Goal: Task Accomplishment & Management: Complete application form

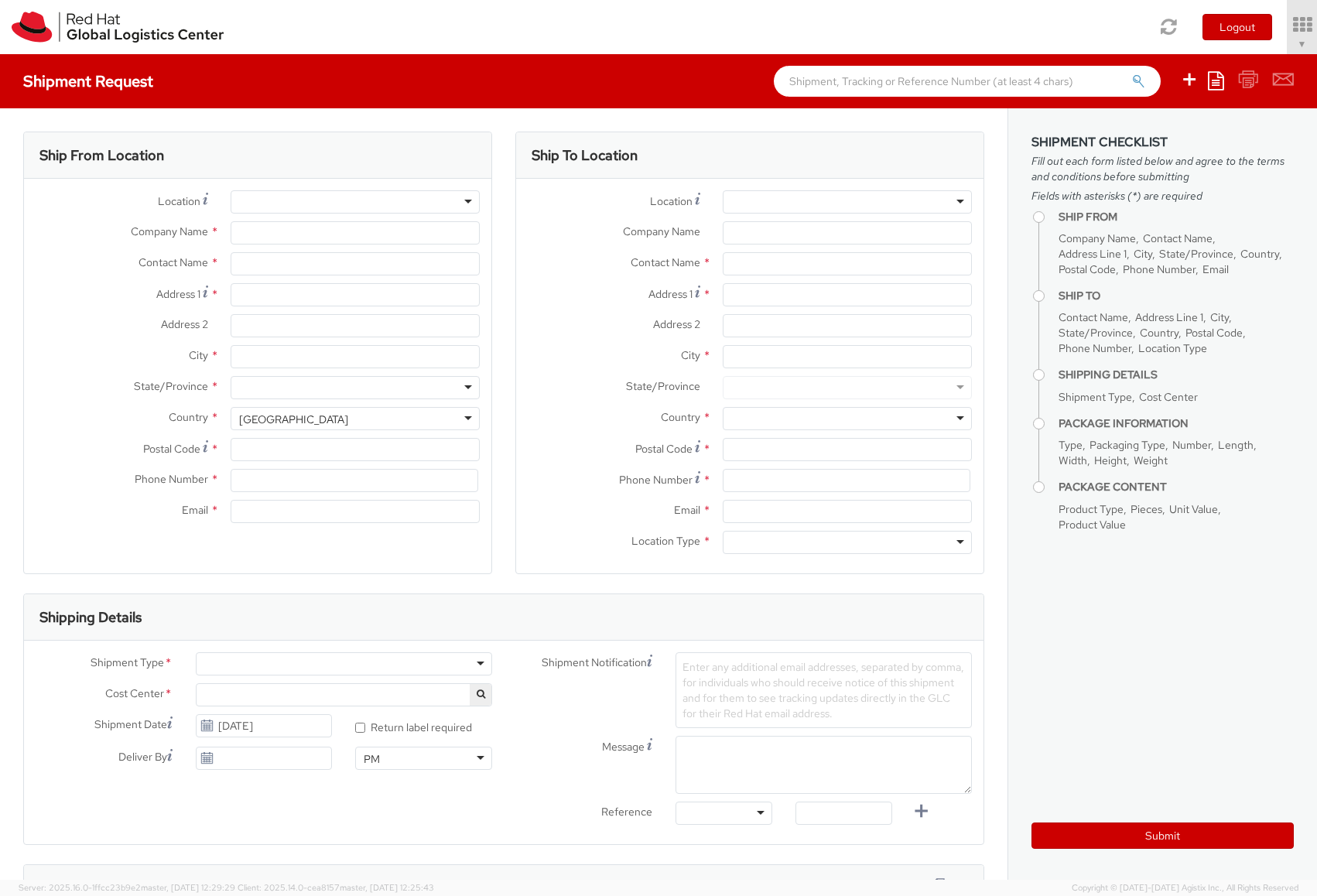
select select "701"
select select
type input "Red Hat"
type input "[PERSON_NAME]"
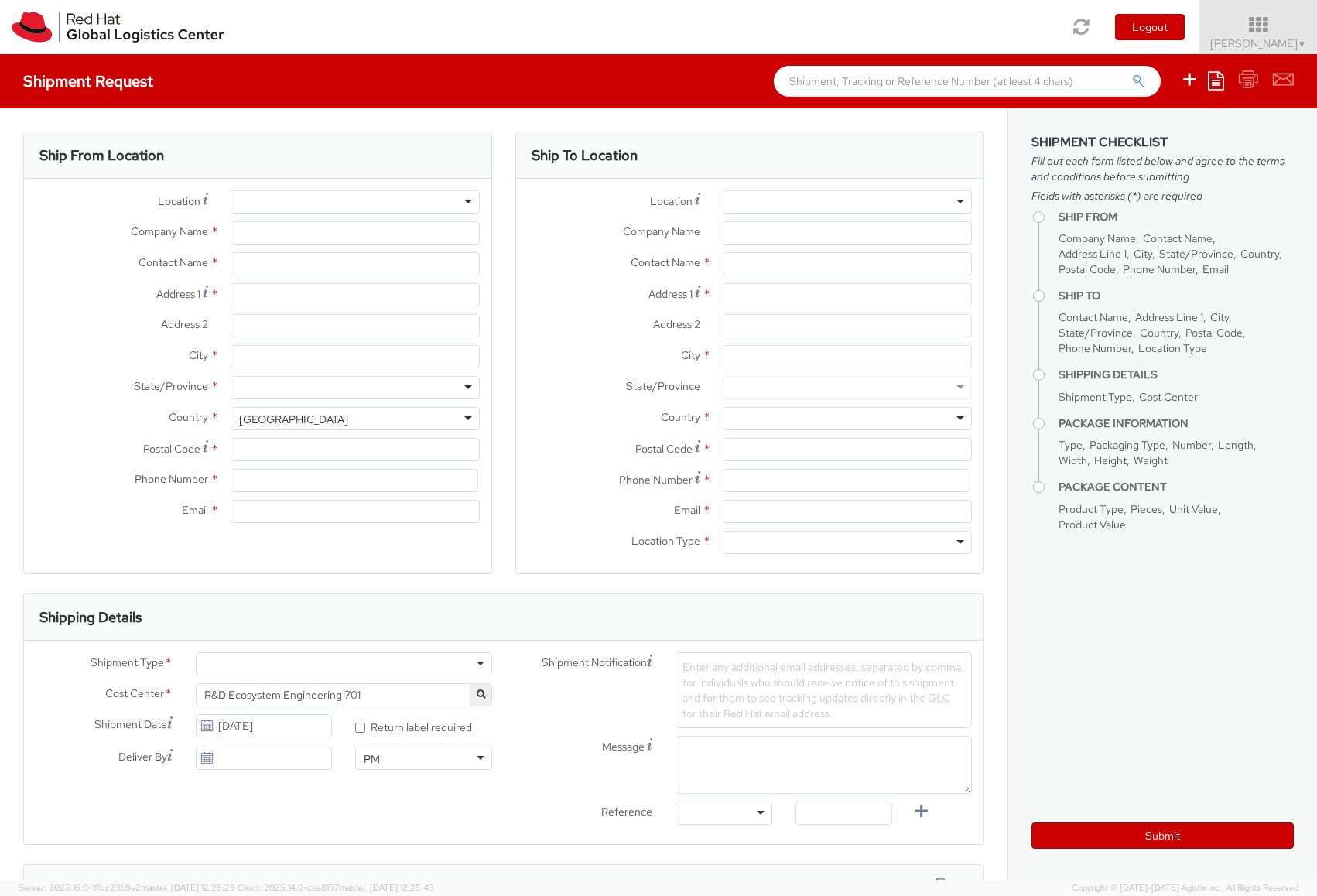
type input "498920602658"
type input "[EMAIL_ADDRESS][DOMAIN_NAME]"
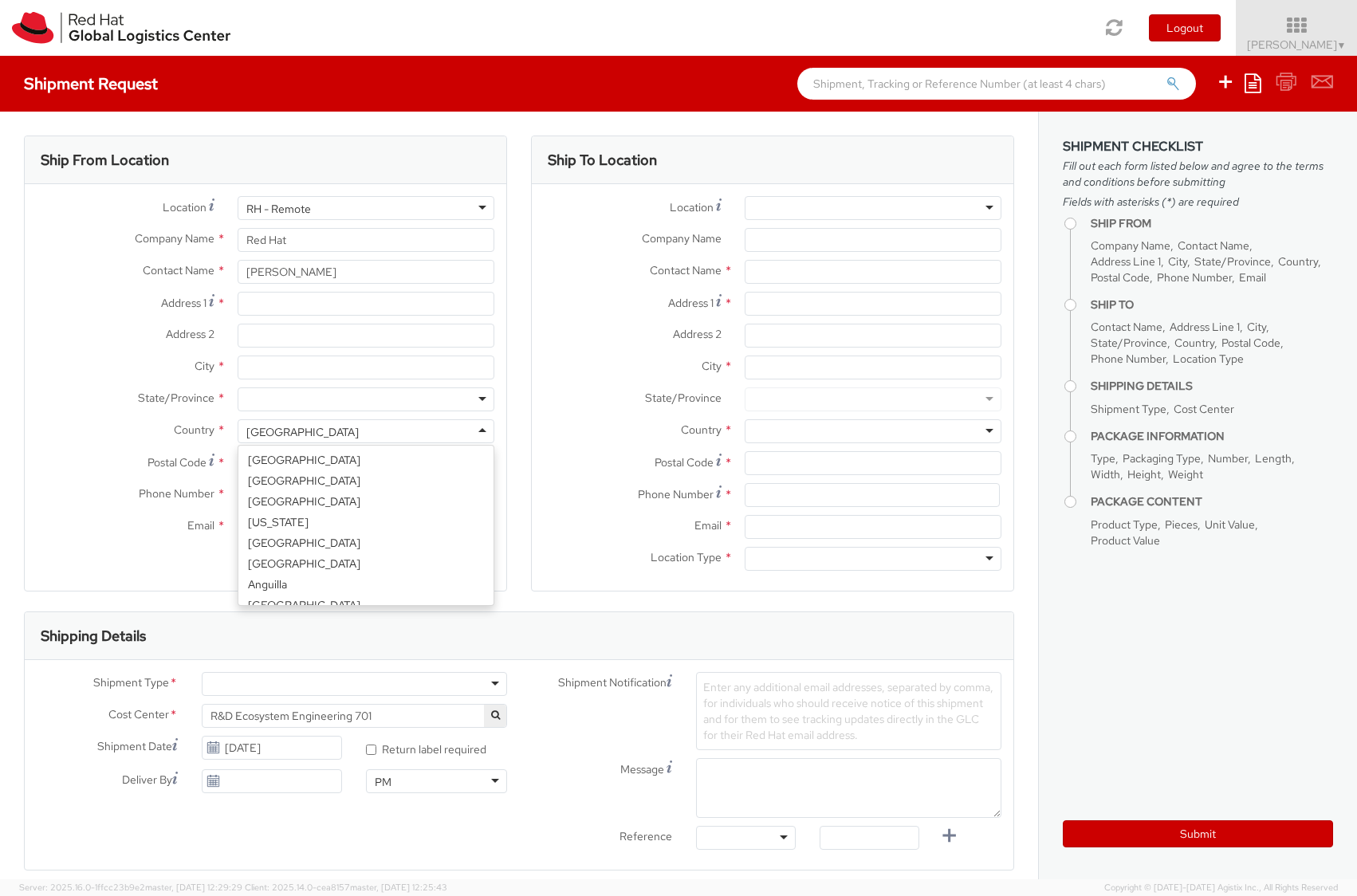
click at [362, 434] on div "[GEOGRAPHIC_DATA]" at bounding box center [366, 431] width 257 height 24
select select "CM"
select select "KGS"
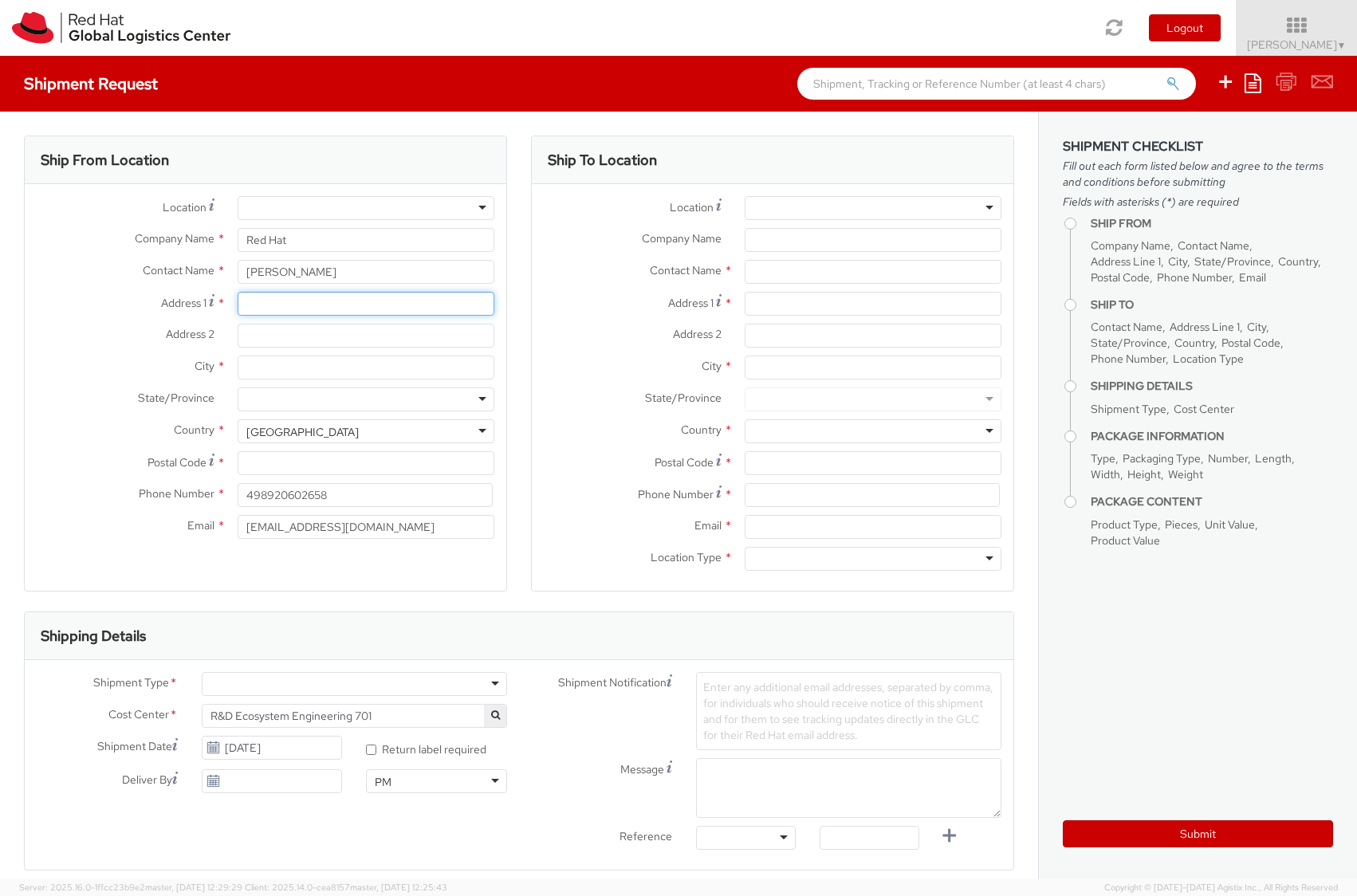
click at [276, 303] on input "Address 1 *" at bounding box center [366, 303] width 257 height 24
type input "[PERSON_NAME]-Str. 13d"
type input "Hassloch"
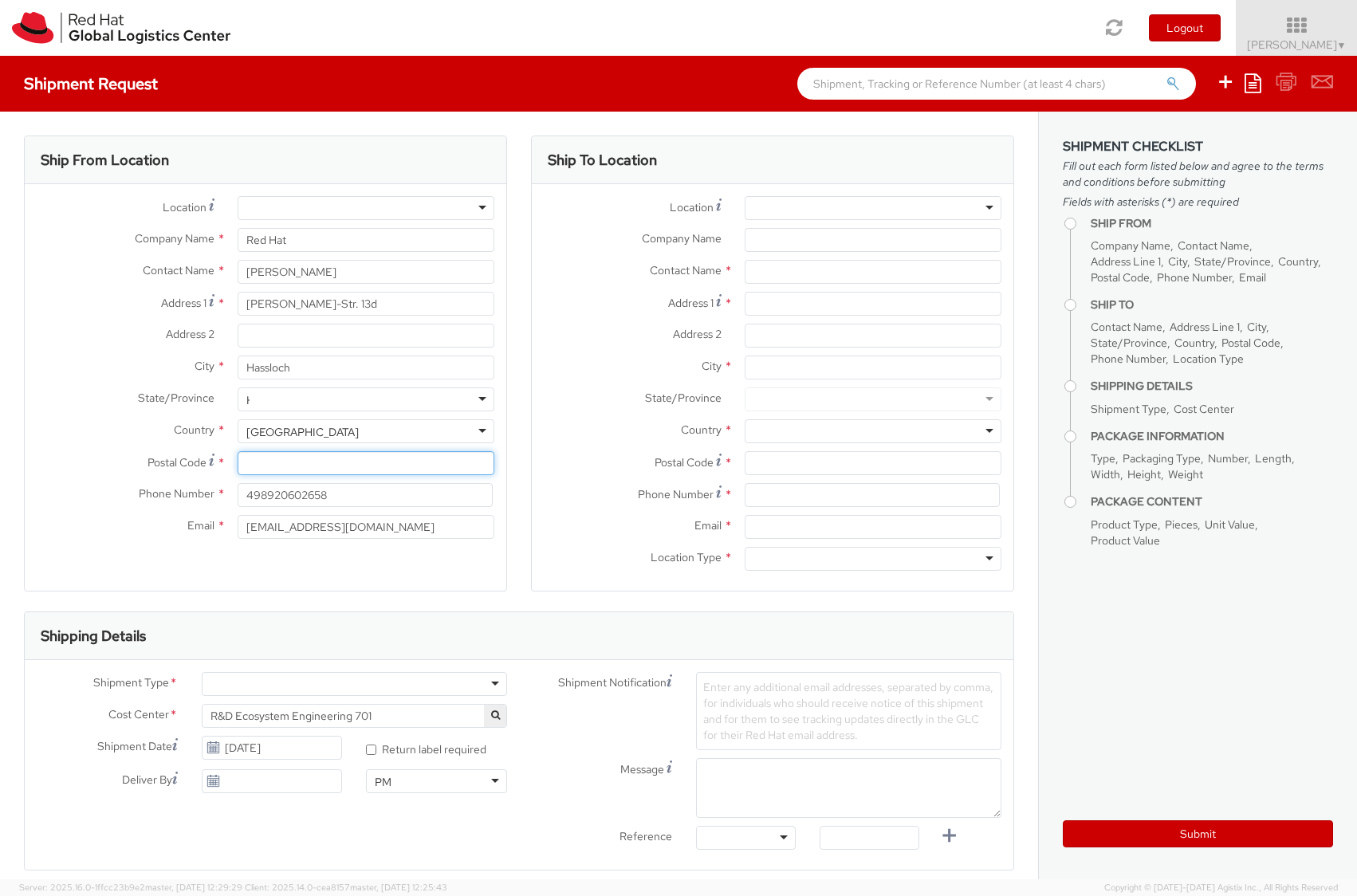
type input "67454"
type input "01733860164"
click at [315, 399] on div at bounding box center [366, 400] width 257 height 24
click at [474, 401] on div at bounding box center [366, 400] width 257 height 24
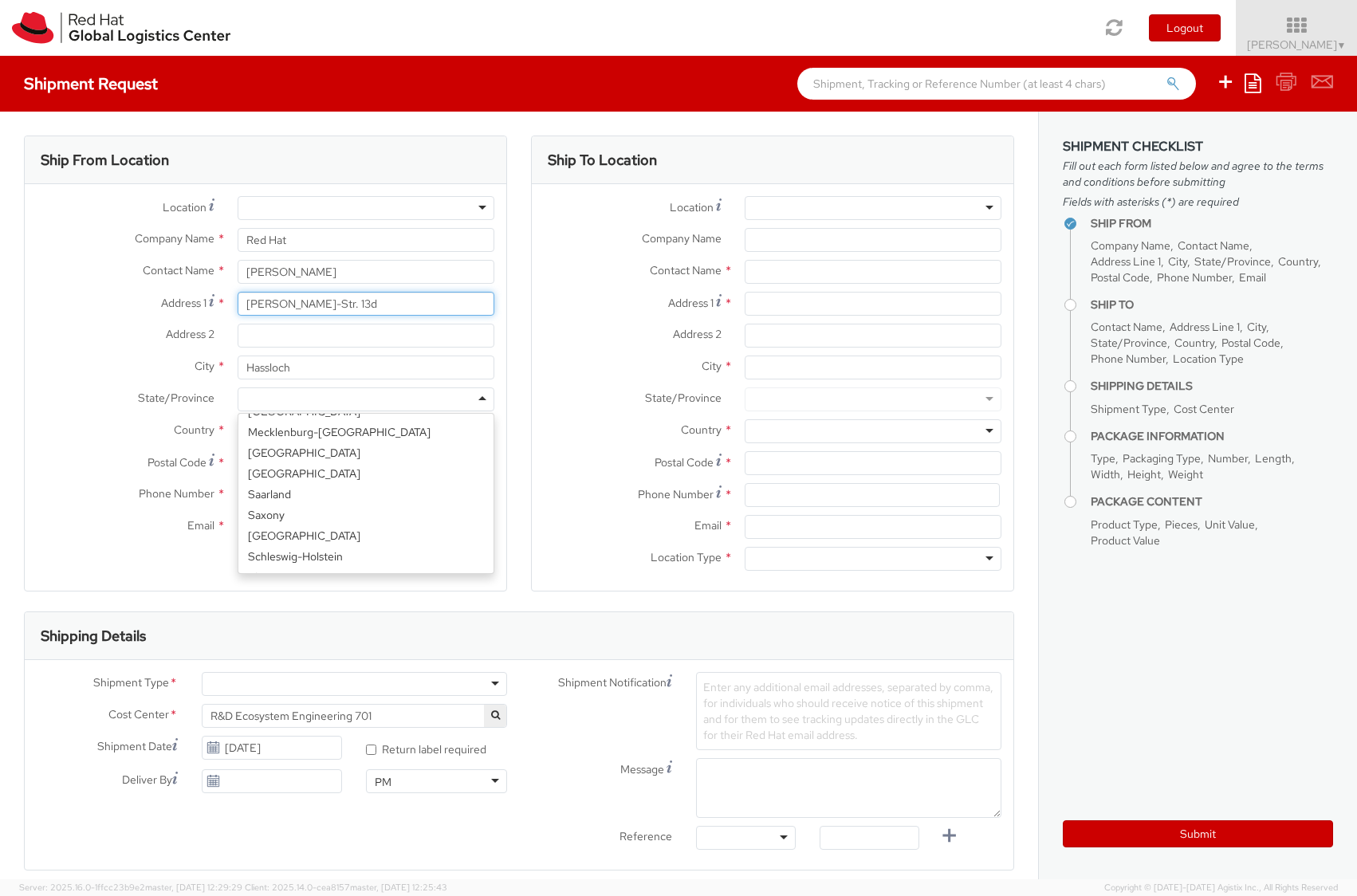
scroll to position [180, 0]
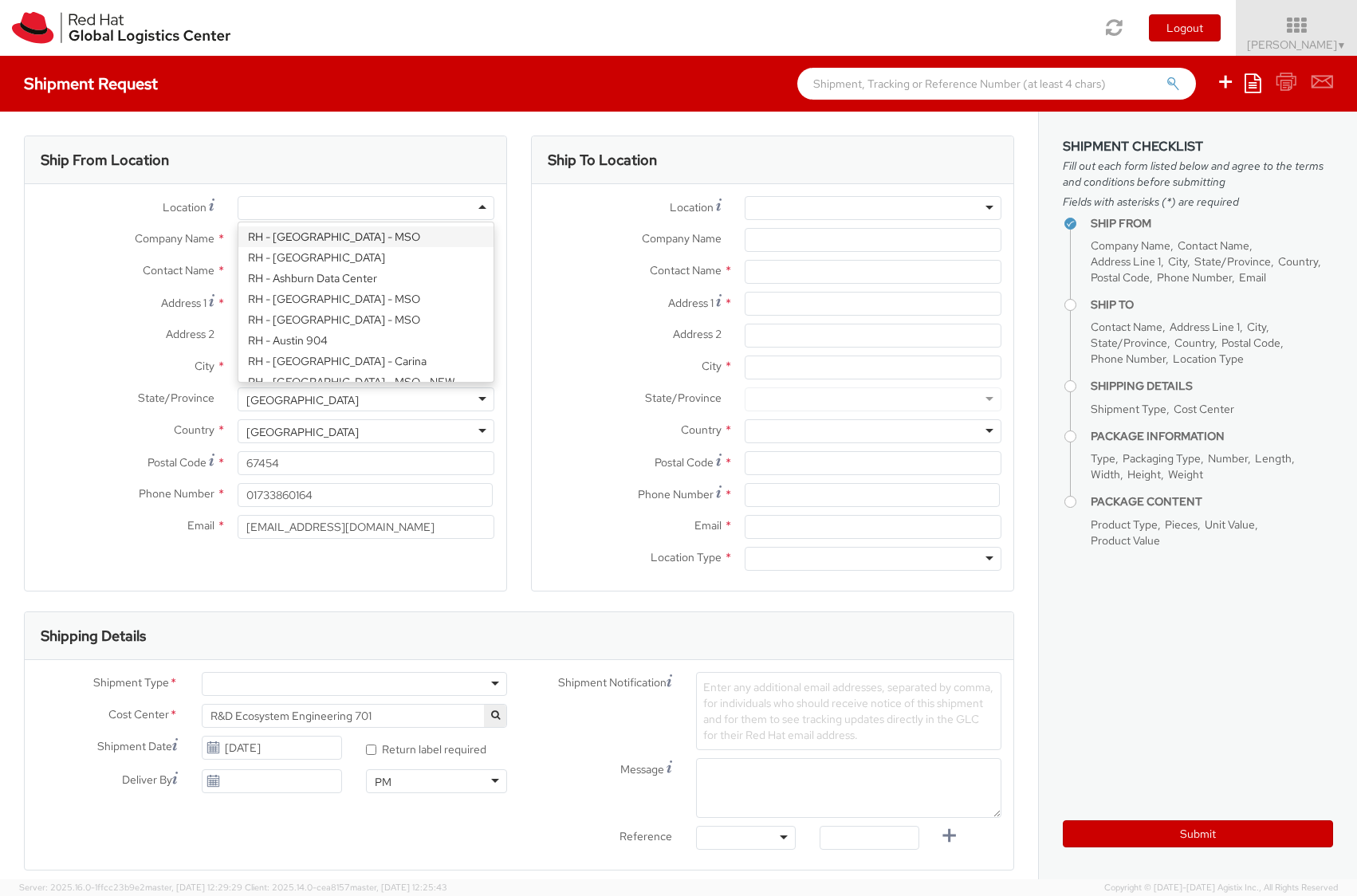
click at [393, 212] on div at bounding box center [366, 208] width 257 height 24
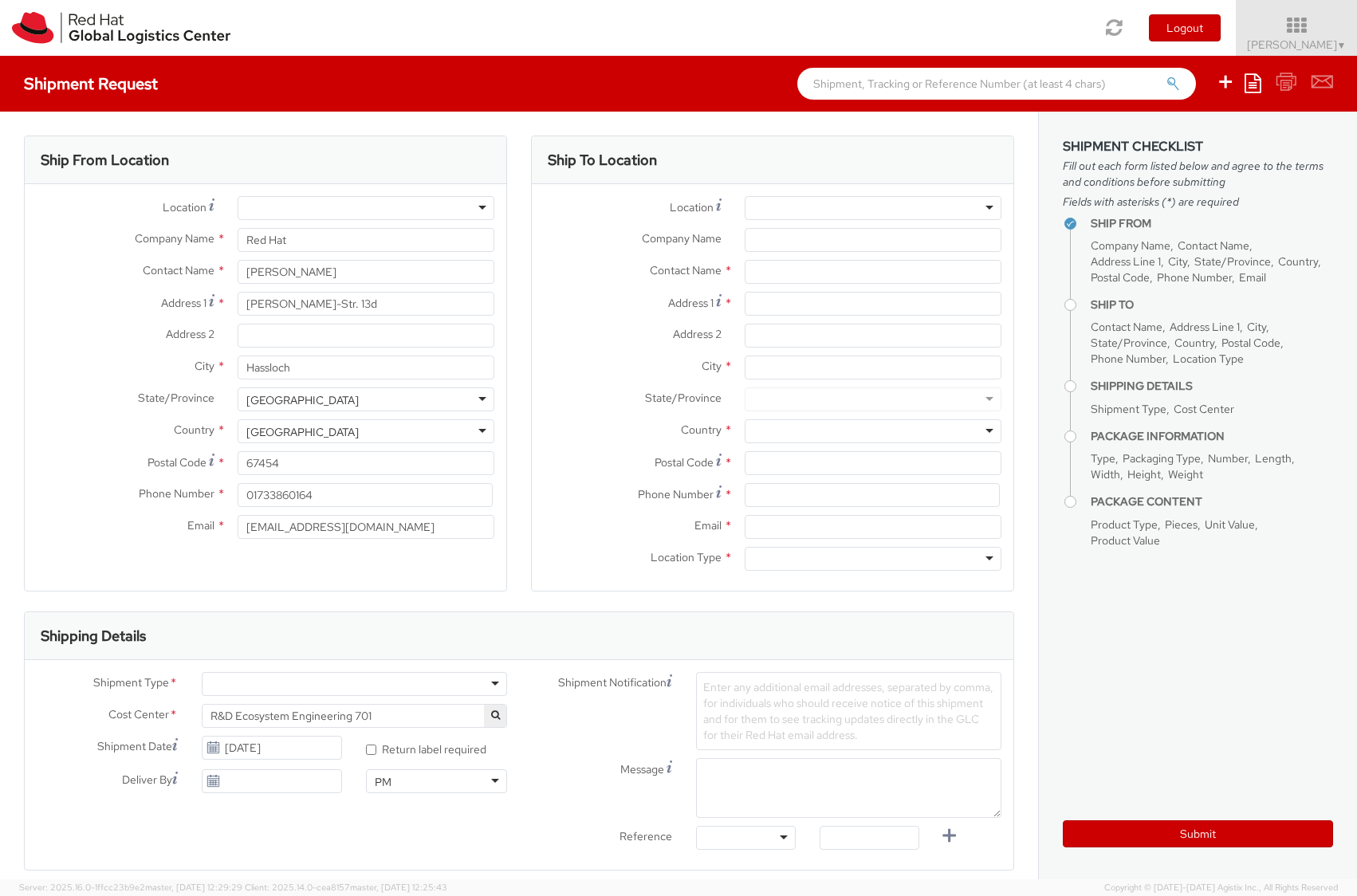
click at [393, 212] on div at bounding box center [366, 208] width 257 height 24
click at [42, 255] on div "Company Name * Red Hat" at bounding box center [266, 244] width 482 height 32
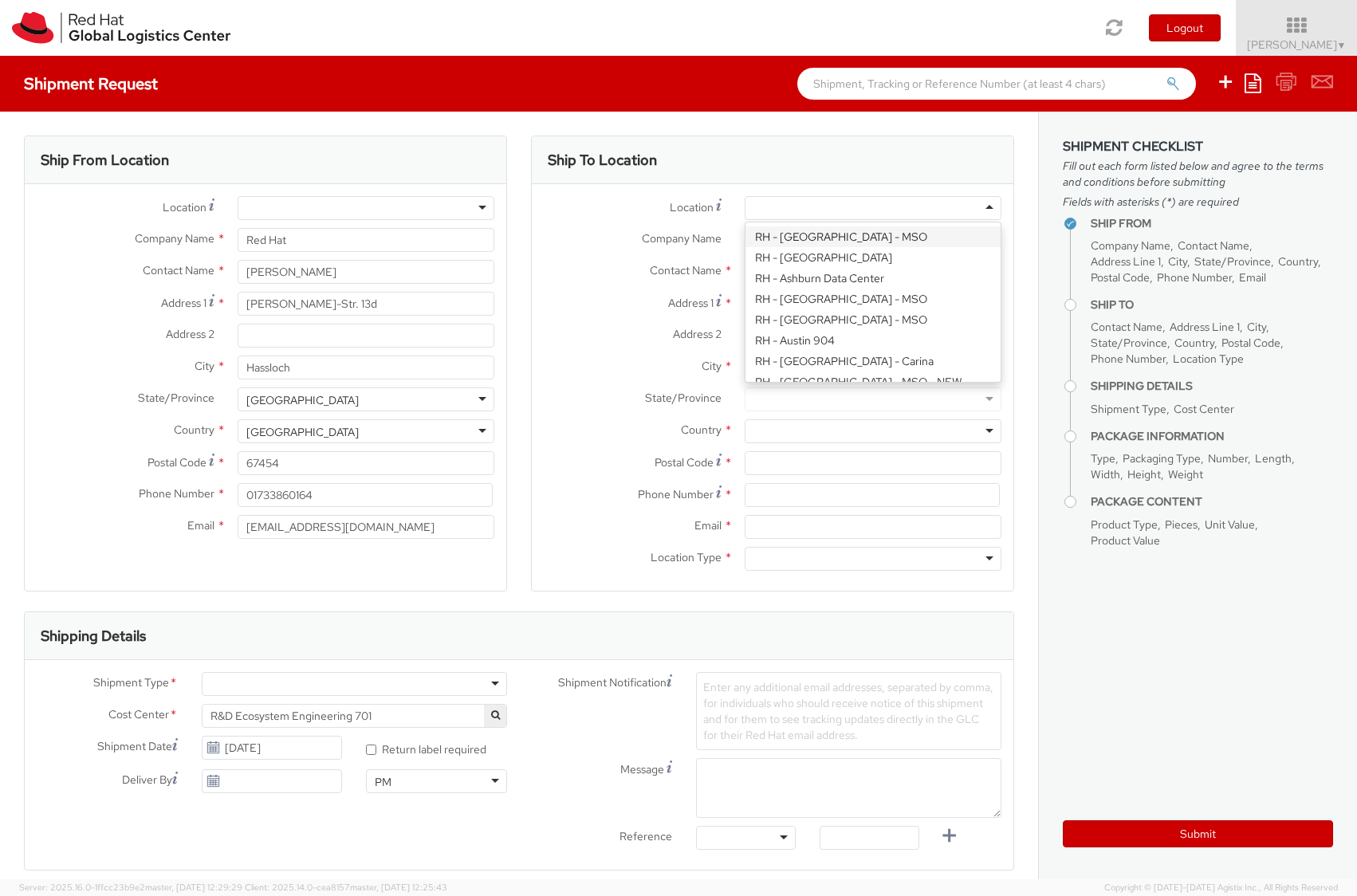
click at [870, 210] on div at bounding box center [874, 208] width 257 height 24
type input "Red Hat Czech s.r.o."
type input "Purkynova 647/111"
type input "[GEOGRAPHIC_DATA]"
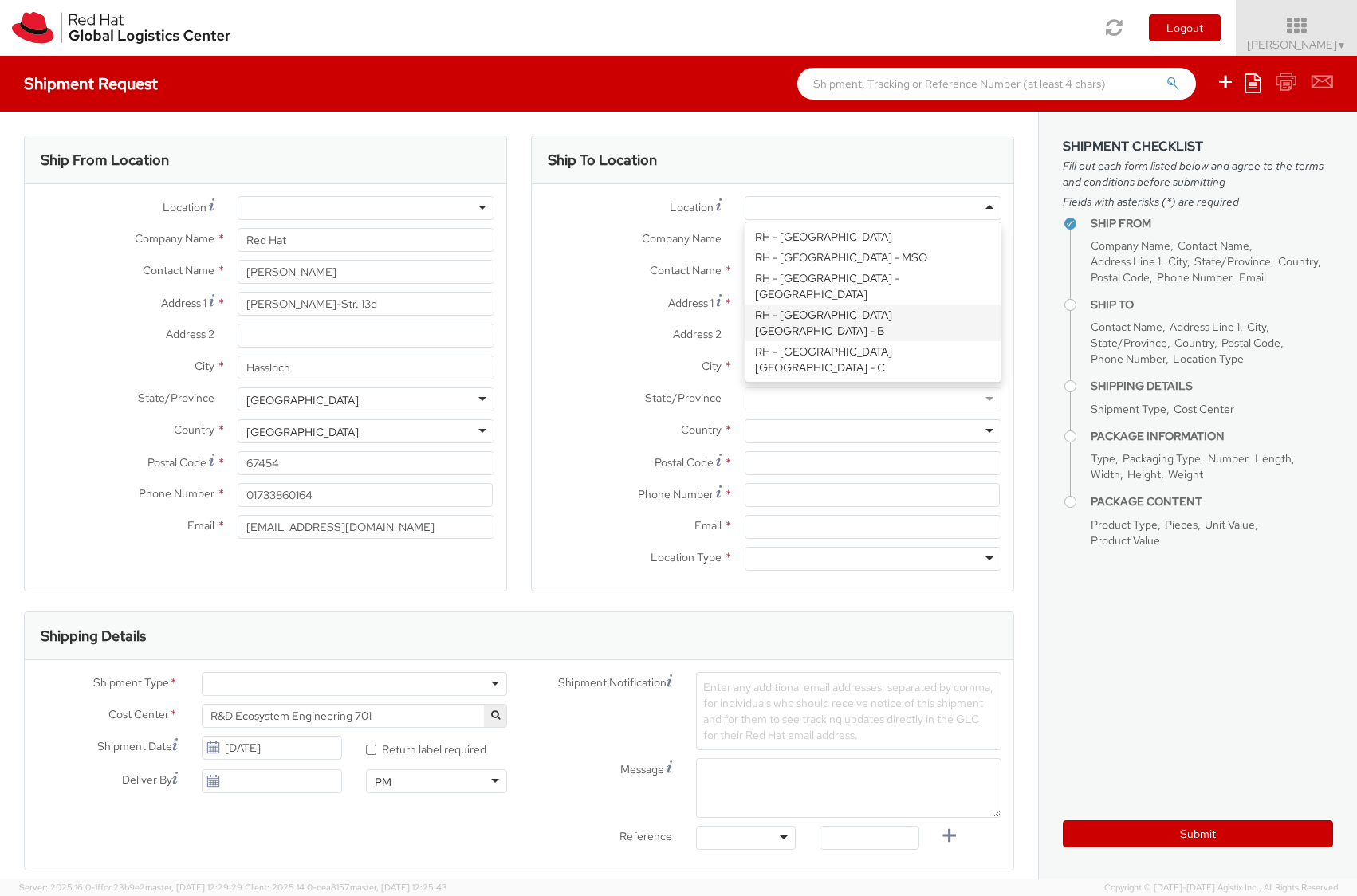
type input "621 00"
type input "420 532 294 555"
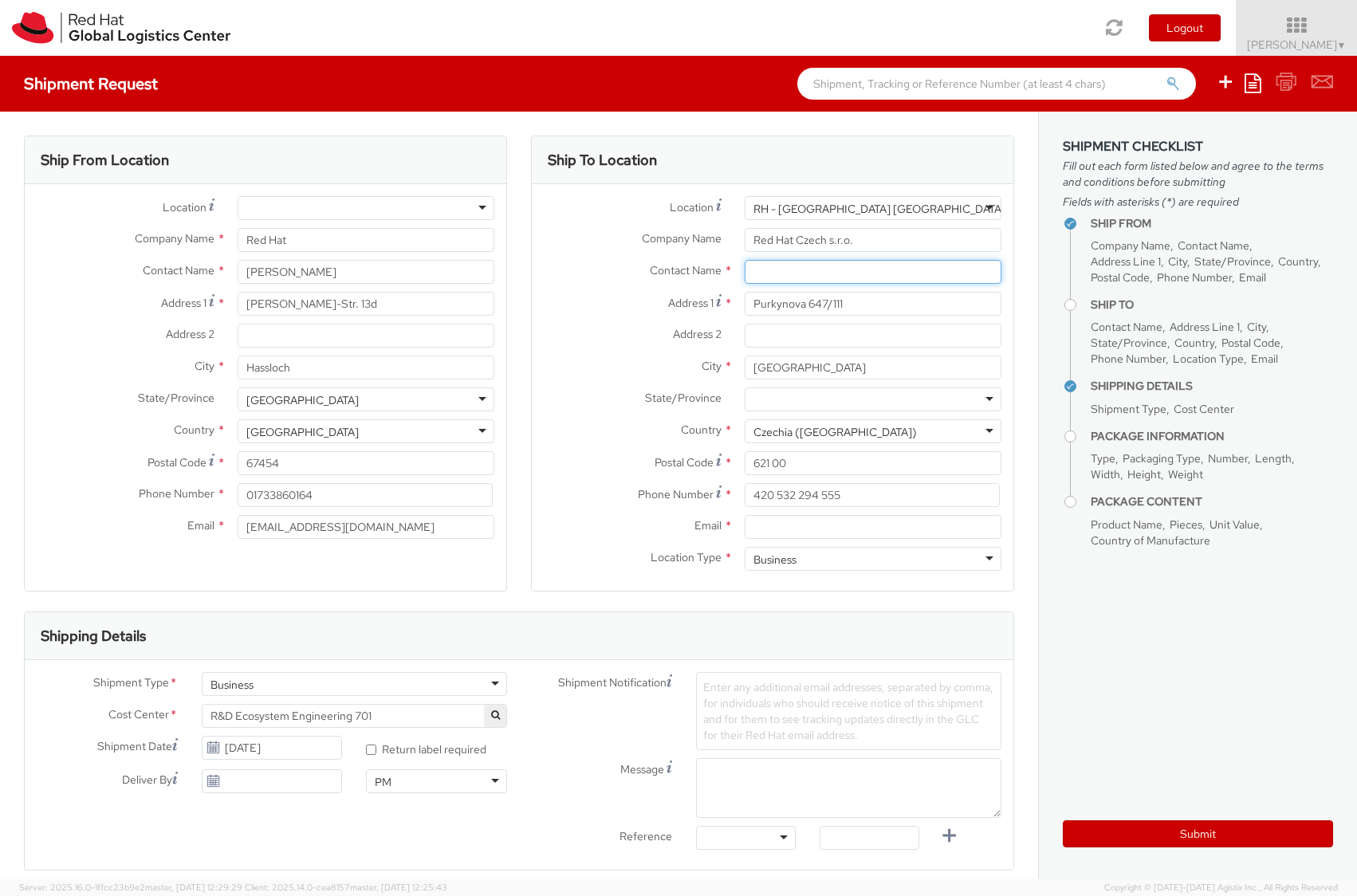
click at [873, 268] on input "text" at bounding box center [874, 272] width 257 height 24
click at [803, 268] on input "text" at bounding box center [874, 272] width 257 height 24
paste input "Attn: Red Hat IT - Endpoint Systems"
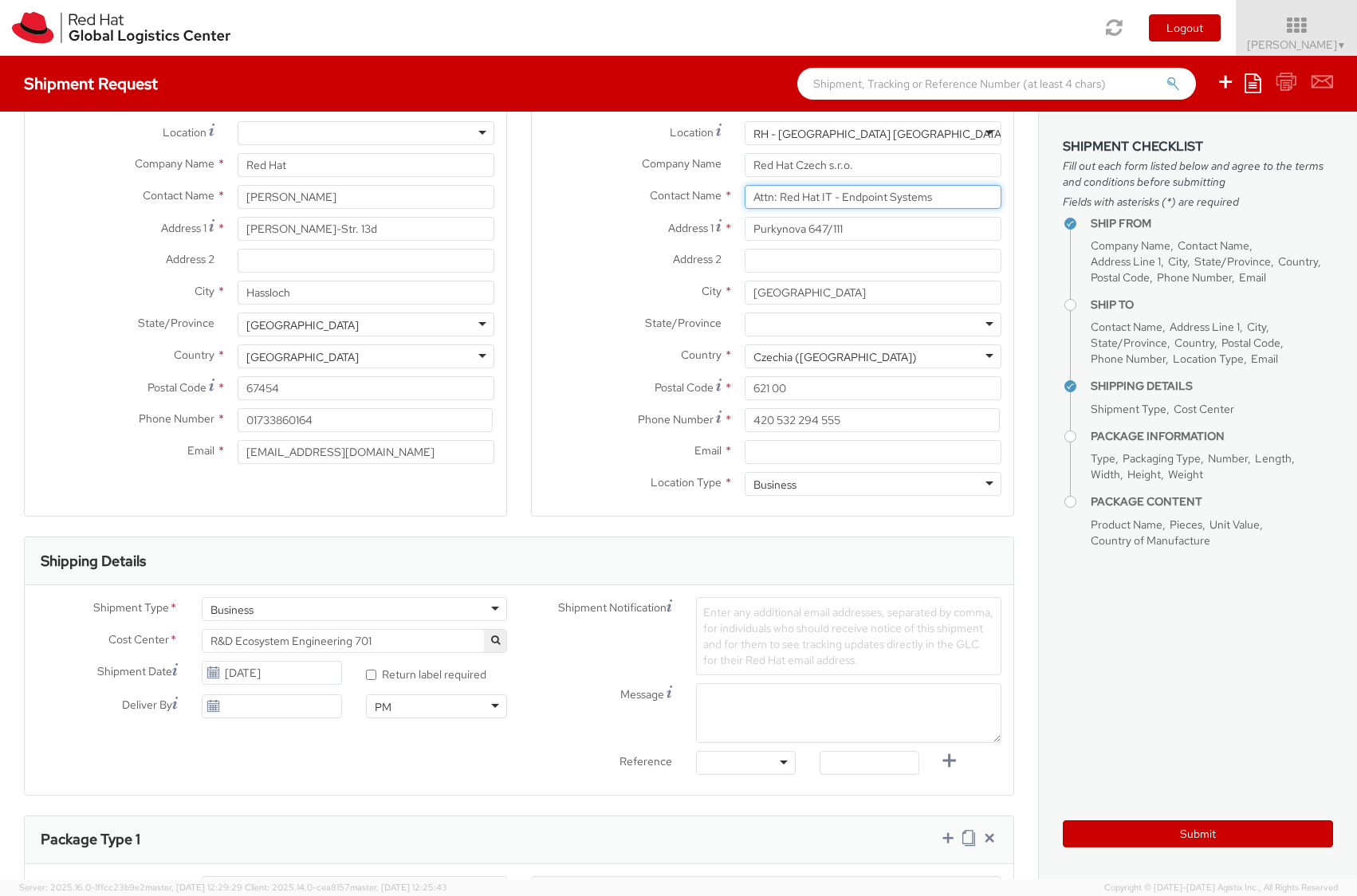
scroll to position [144, 0]
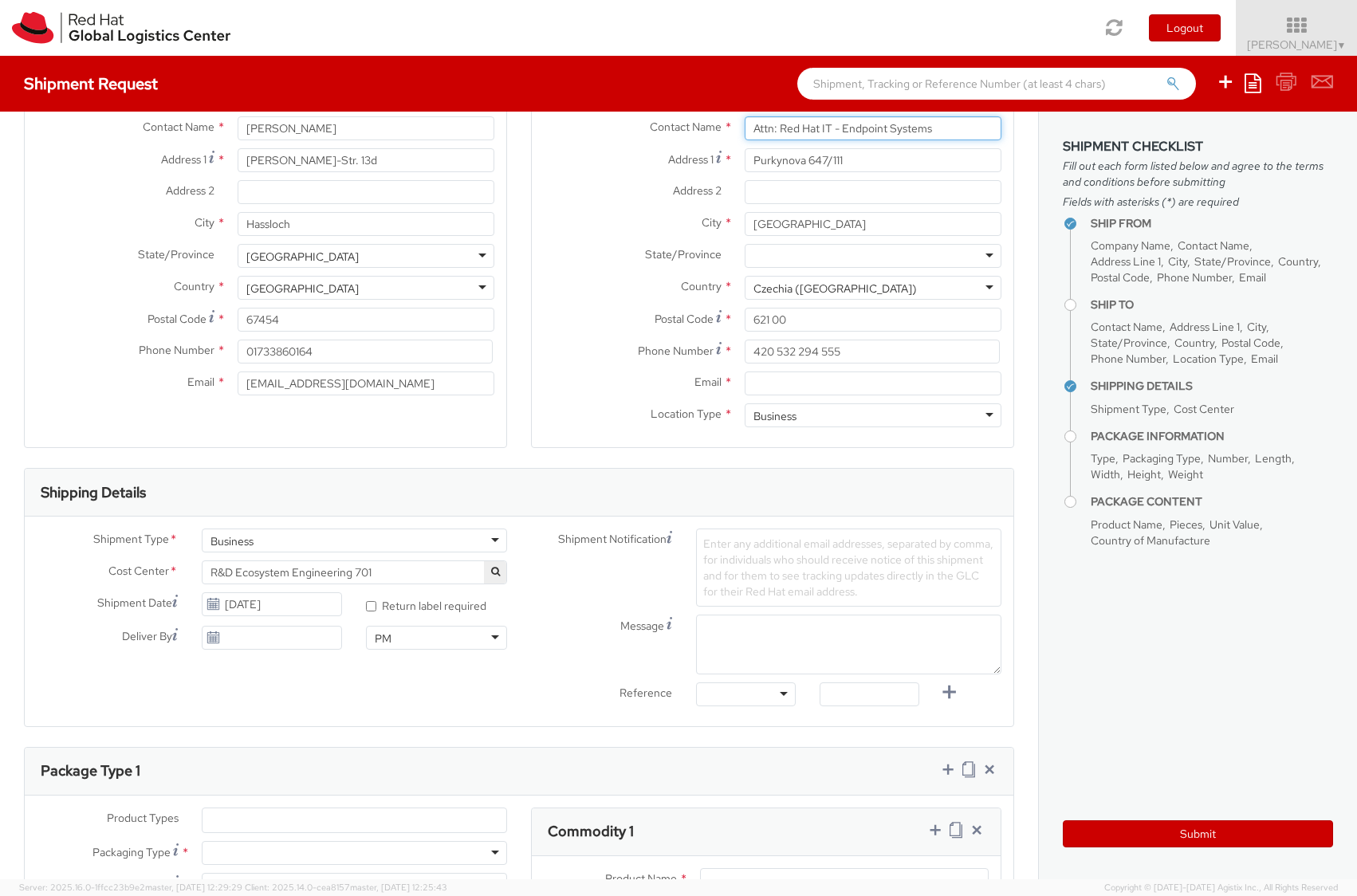
type input "Attn: Red Hat IT - Endpoint Systems"
click at [793, 387] on input "Email *" at bounding box center [874, 384] width 257 height 24
paste input "[EMAIL_ADDRESS][DOMAIN_NAME]"
type input "[EMAIL_ADDRESS][DOMAIN_NAME]"
click at [811, 439] on div "Location * [GEOGRAPHIC_DATA] - [GEOGRAPHIC_DATA] [GEOGRAPHIC_DATA] - [GEOGRAPHI…" at bounding box center [772, 244] width 482 height 406
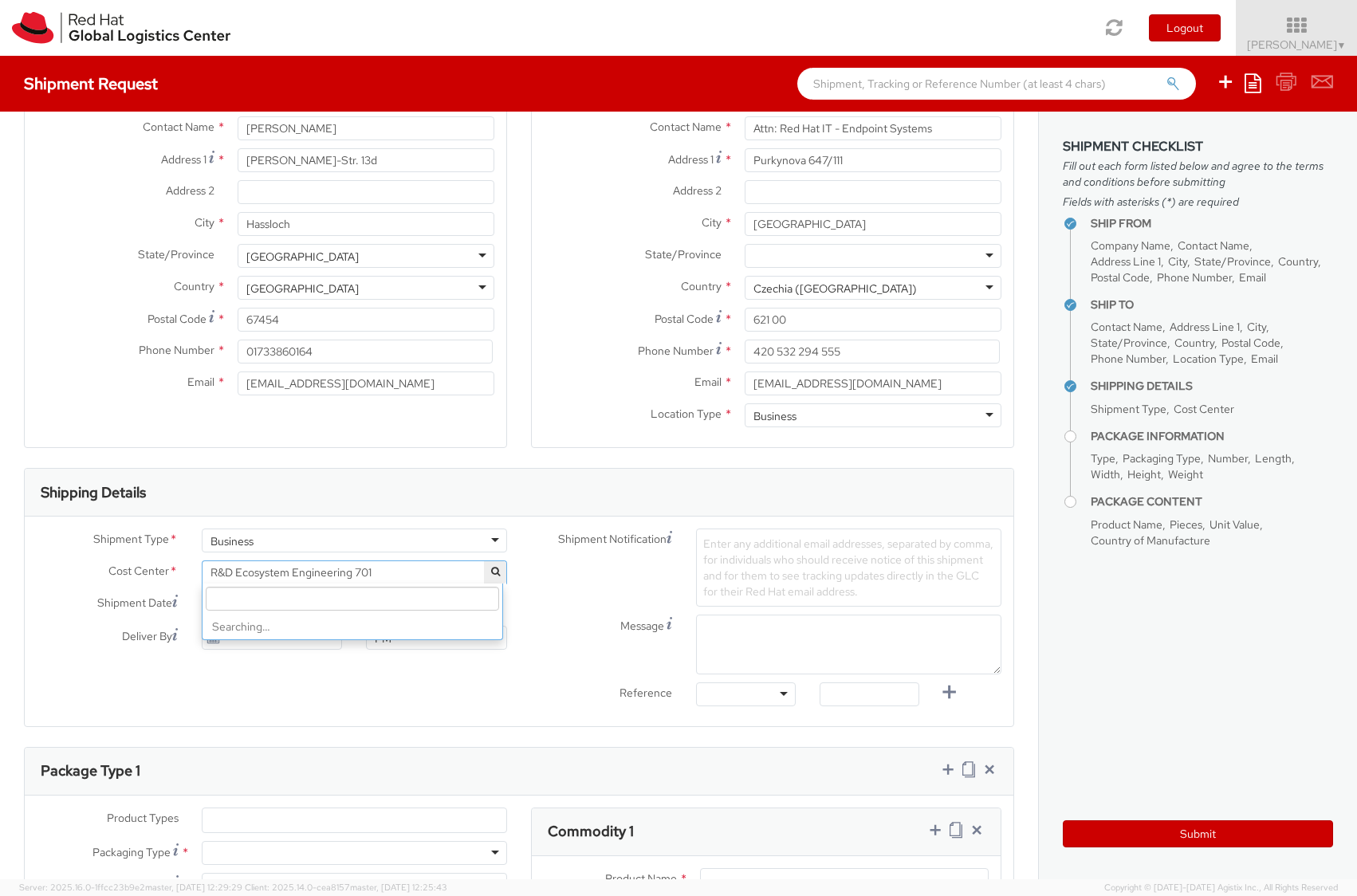
click at [308, 572] on span "R&D Ecosystem Engineering 701" at bounding box center [354, 572] width 288 height 14
click at [314, 598] on input "search" at bounding box center [352, 599] width 293 height 24
paste input "IT Fixed Assets and Contracts 850"
type input "IT Fixed Assets and Contracts"
select select "850"
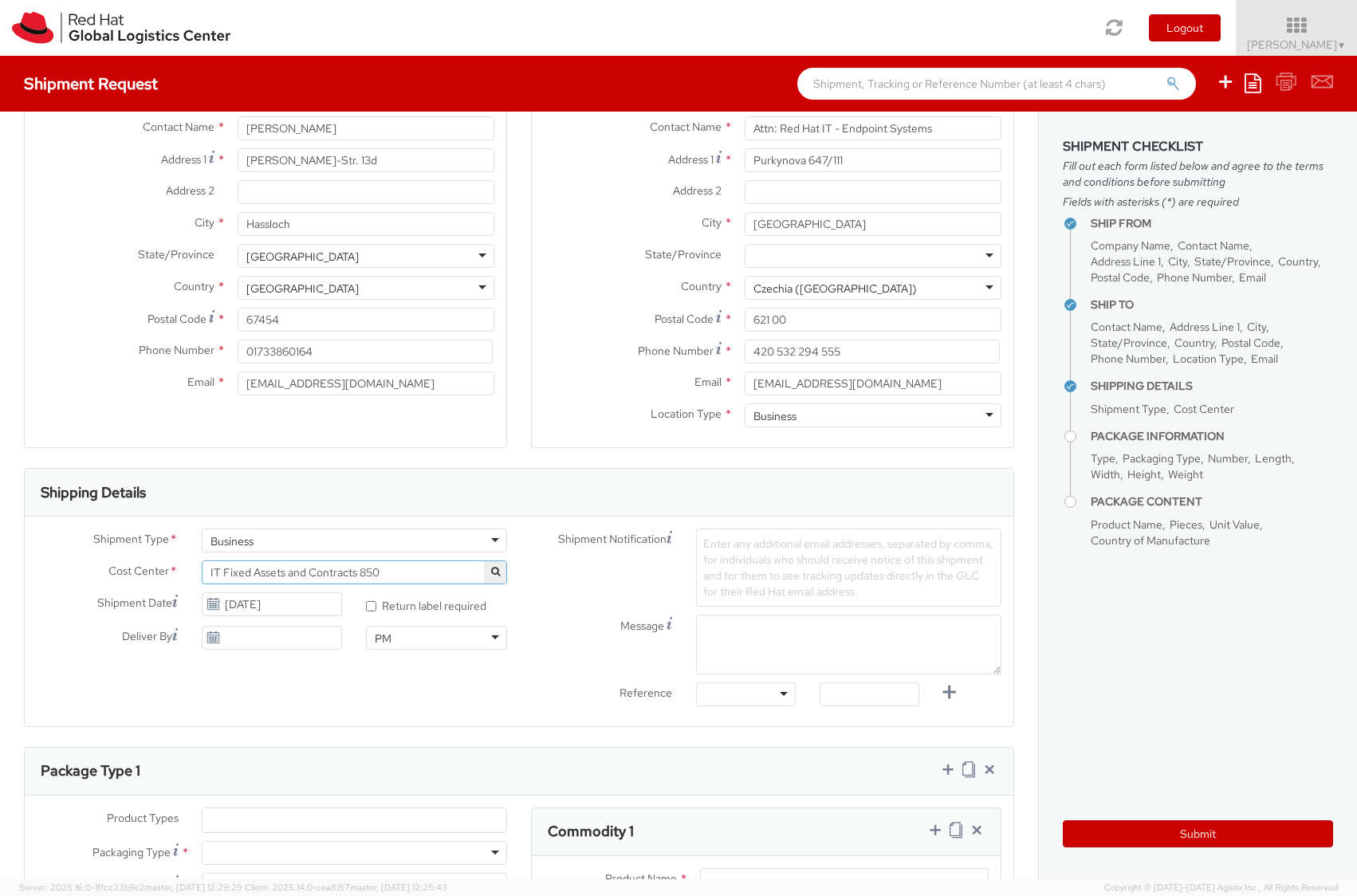
click at [770, 700] on div at bounding box center [746, 694] width 100 height 24
click at [851, 703] on input "text" at bounding box center [870, 694] width 100 height 24
click at [871, 698] on input "text" at bounding box center [870, 694] width 100 height 24
paste input "INC2539214"
type input "INC2539214"
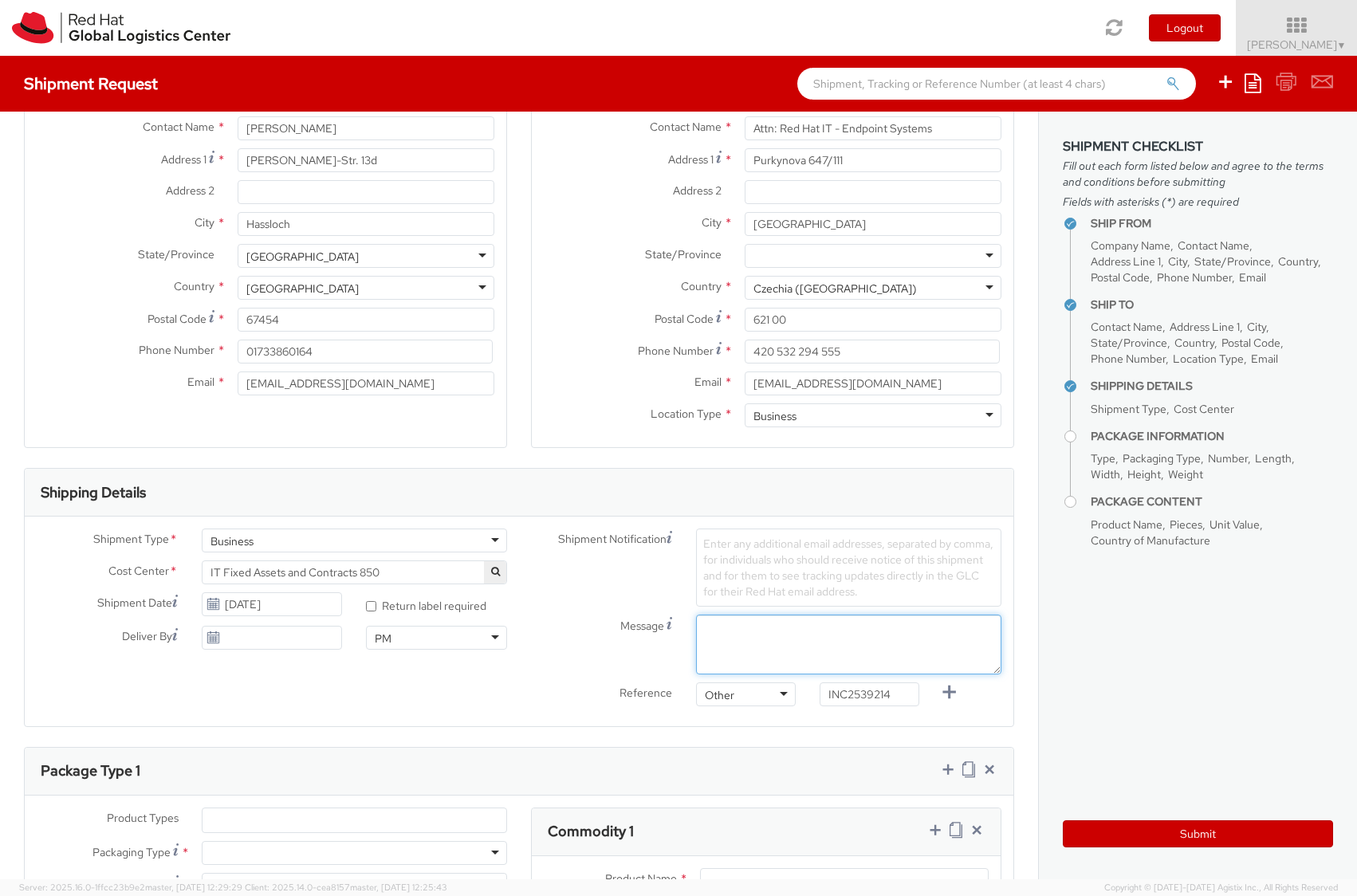
click at [829, 625] on textarea "Message" at bounding box center [849, 645] width 305 height 59
paste textarea "PF2RBL8F"
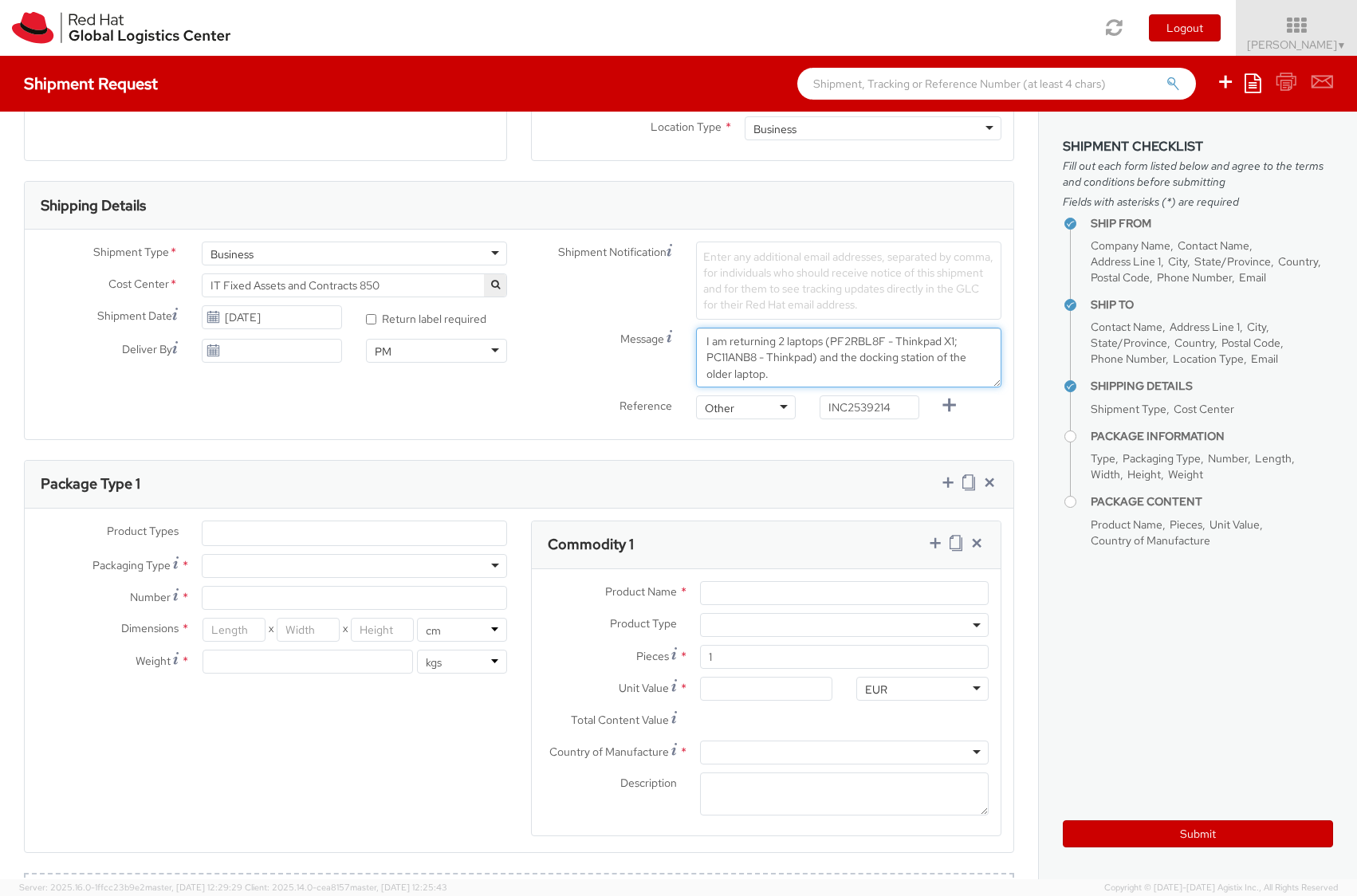
scroll to position [574, 0]
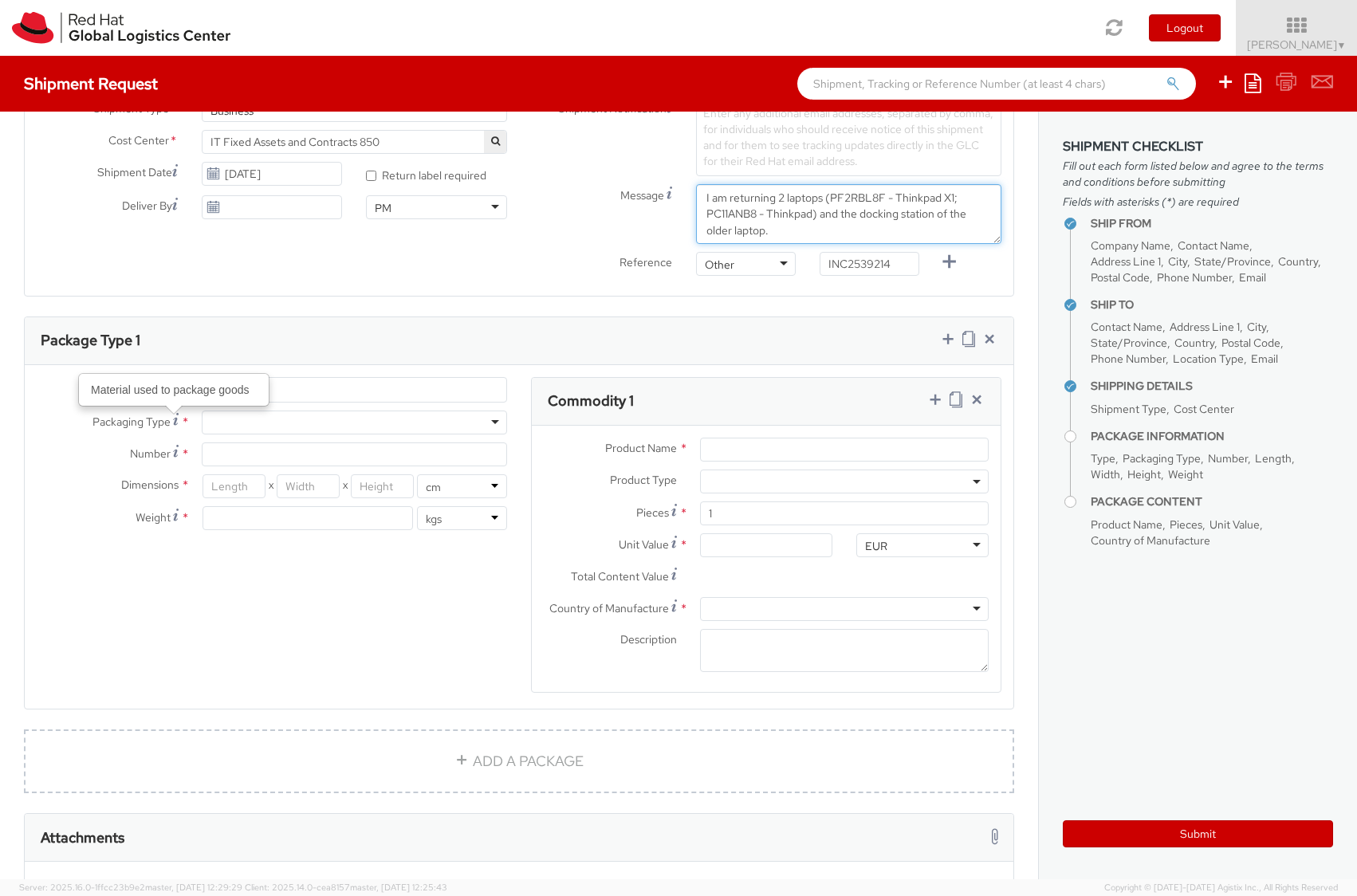
type textarea "I am returning 2 laptops (PF2RBL8F - Thinkpad X1; PC11ANB8 - Thinkpad) and the …"
click at [344, 430] on div at bounding box center [354, 422] width 305 height 24
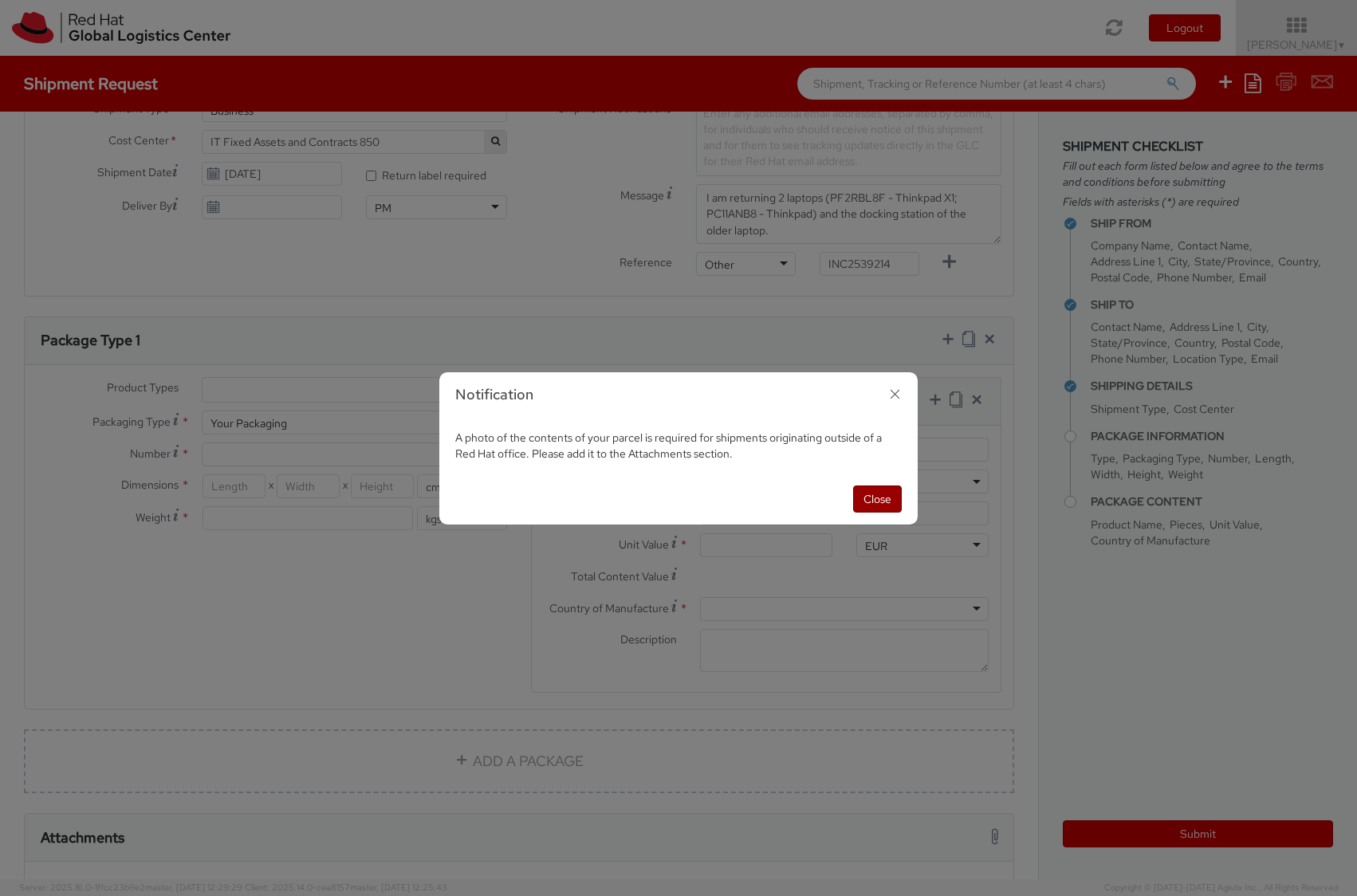
click at [870, 498] on button "Close" at bounding box center [878, 499] width 49 height 27
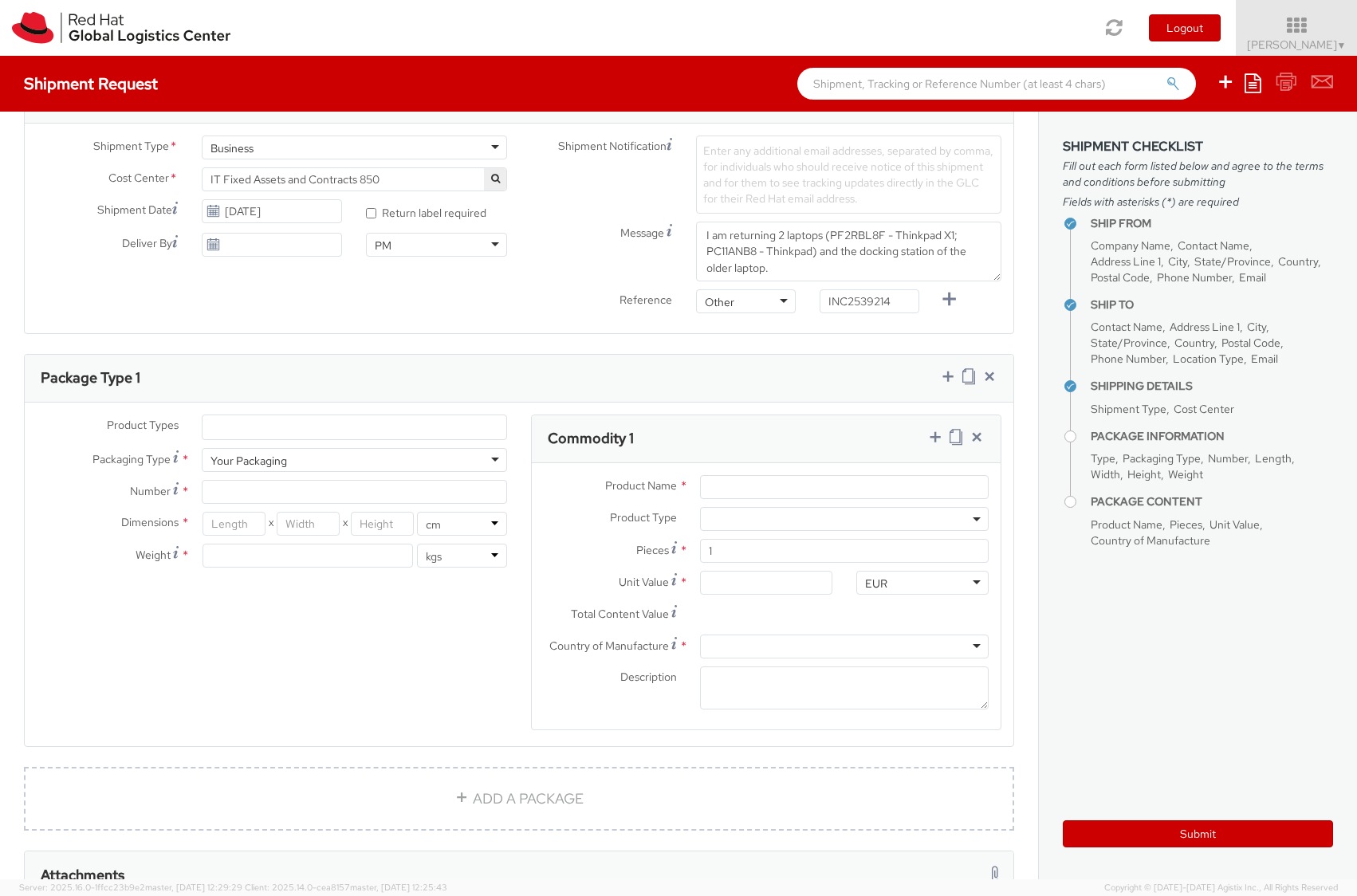
scroll to position [507, 0]
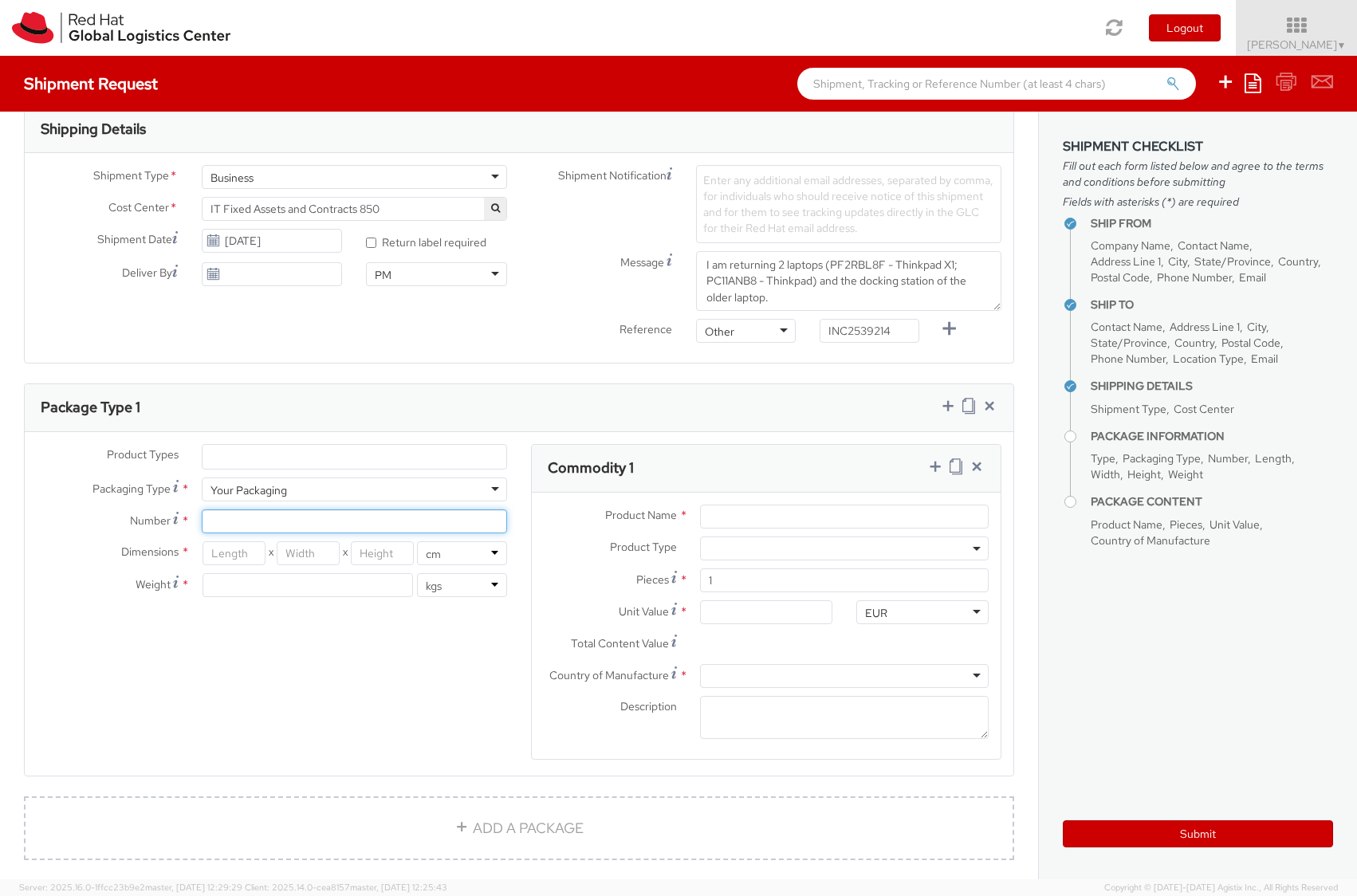
click at [230, 521] on input "Number *" at bounding box center [354, 522] width 305 height 24
click at [242, 526] on input "Number Number of identical packages of specified type and dimensions *" at bounding box center [354, 522] width 305 height 24
click at [245, 595] on input "number" at bounding box center [308, 585] width 210 height 24
